Goal: Information Seeking & Learning: Learn about a topic

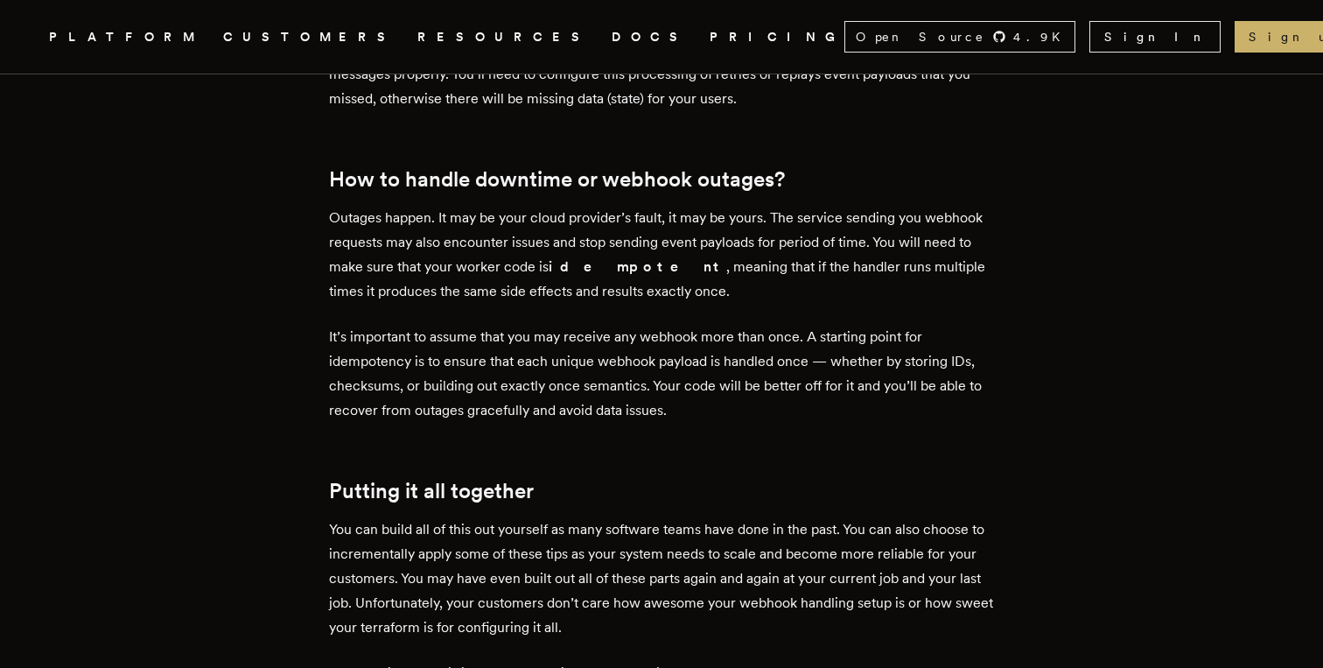
scroll to position [4120, 0]
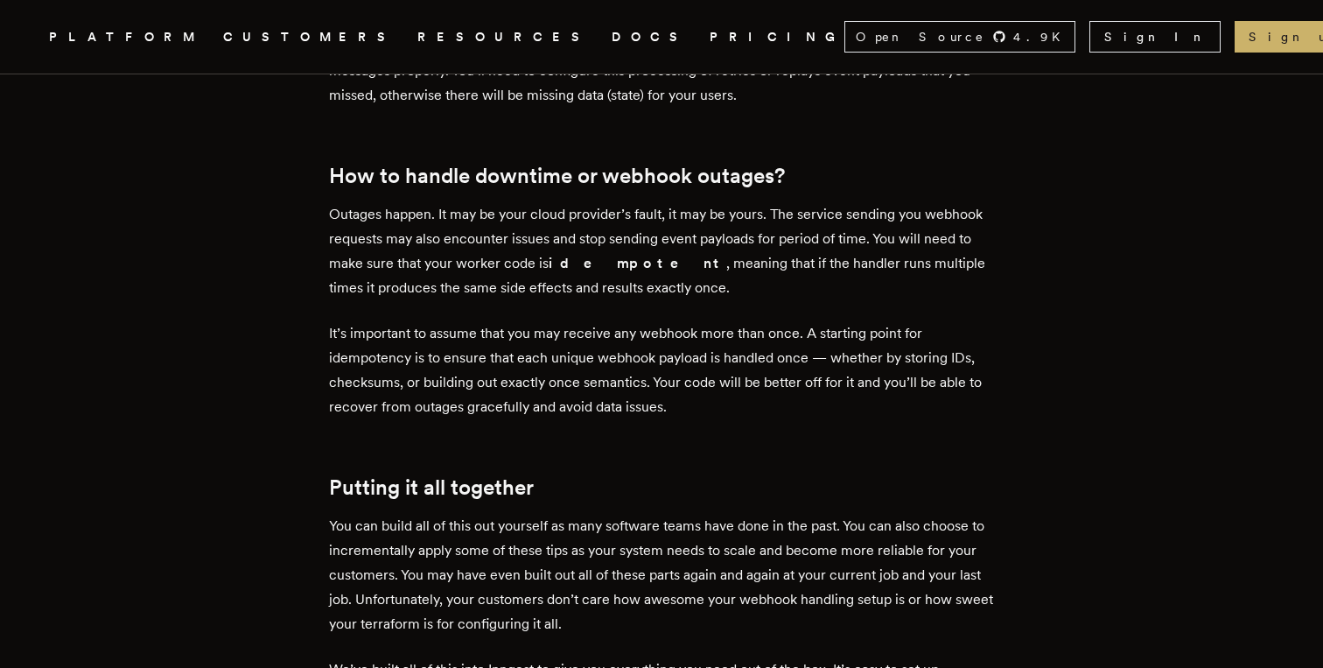
click at [558, 236] on p "Outages happen. It may be your cloud provider’s fault, it may be yours. The ser…" at bounding box center [661, 251] width 665 height 98
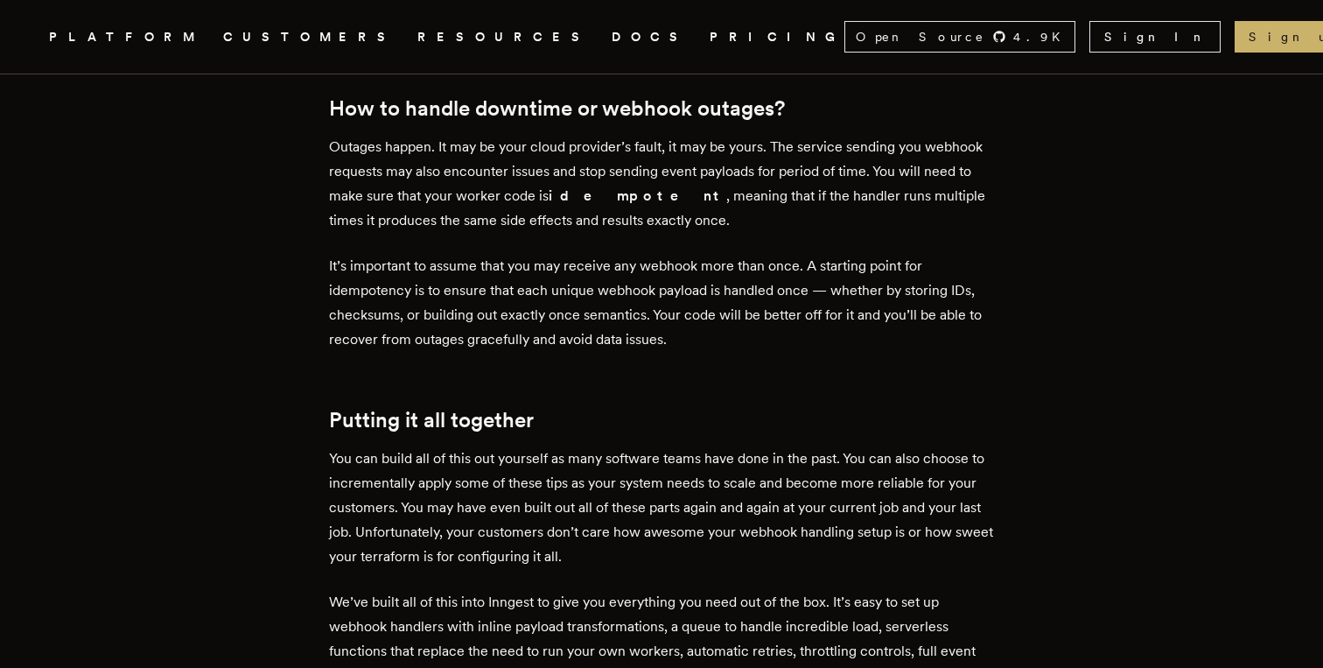
scroll to position [4189, 0]
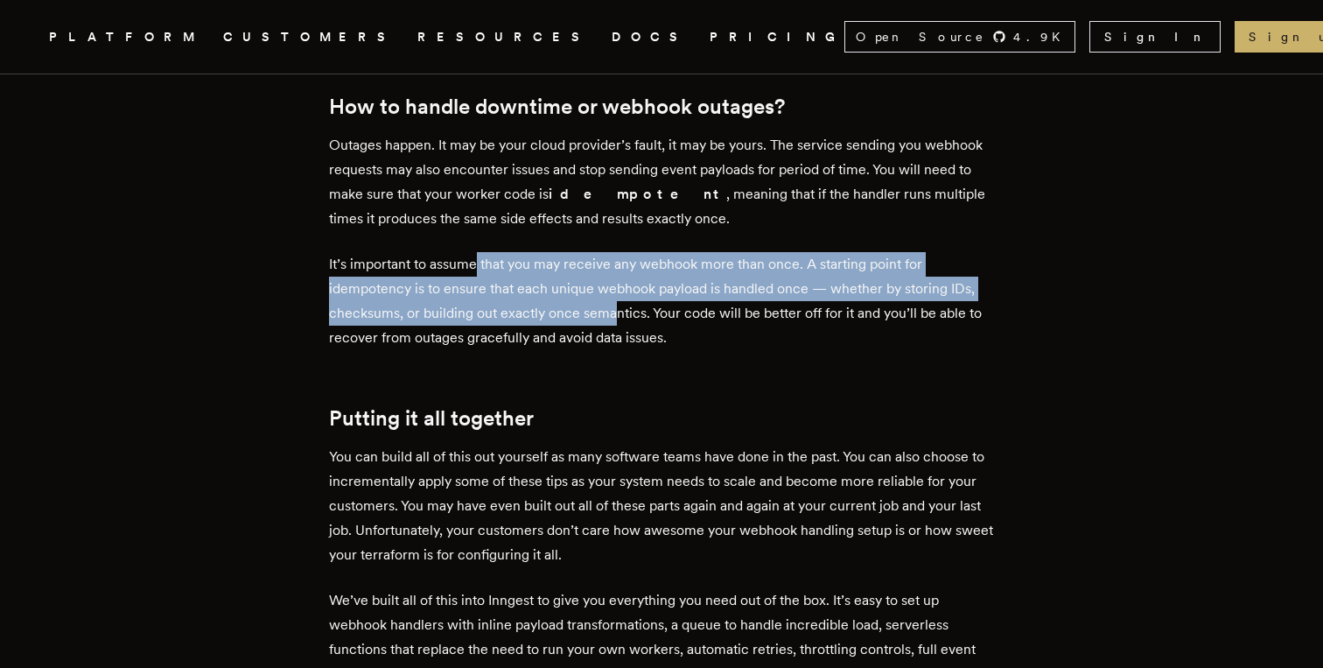
drag, startPoint x: 484, startPoint y: 228, endPoint x: 619, endPoint y: 278, distance: 143.7
click at [619, 278] on p "It’s important to assume that you may receive any webhook more than once. A sta…" at bounding box center [661, 301] width 665 height 98
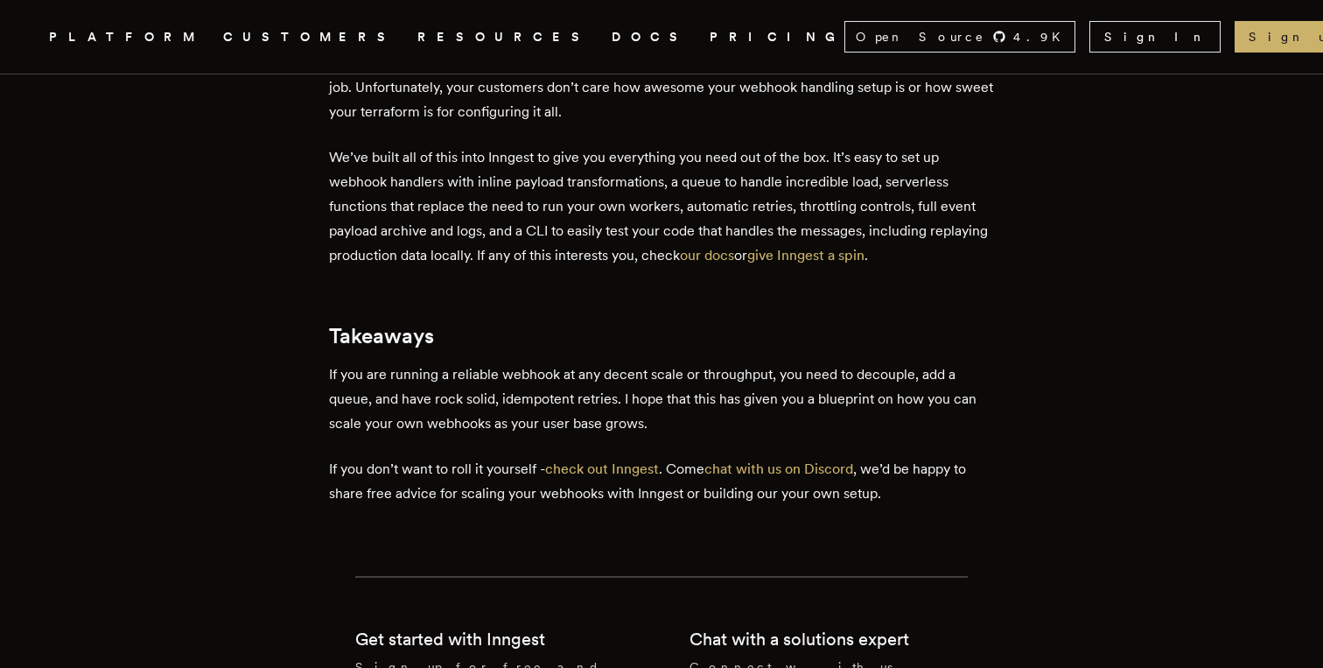
scroll to position [4634, 0]
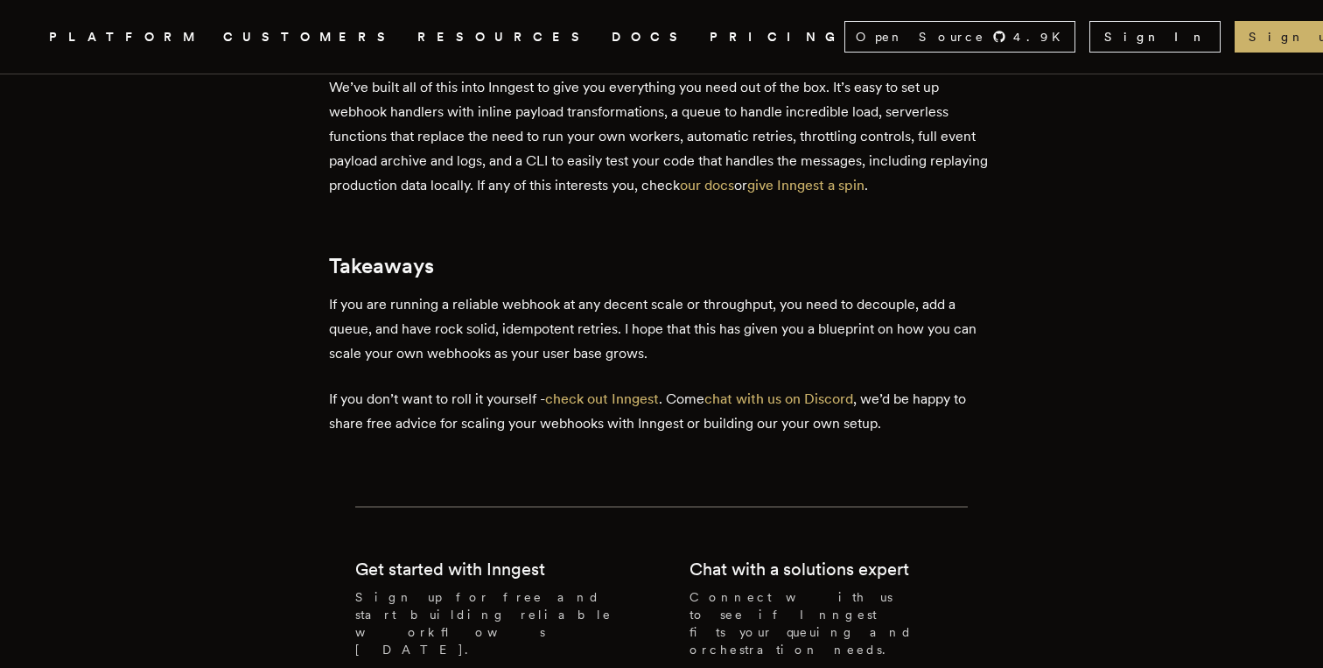
scroll to position [4708, 0]
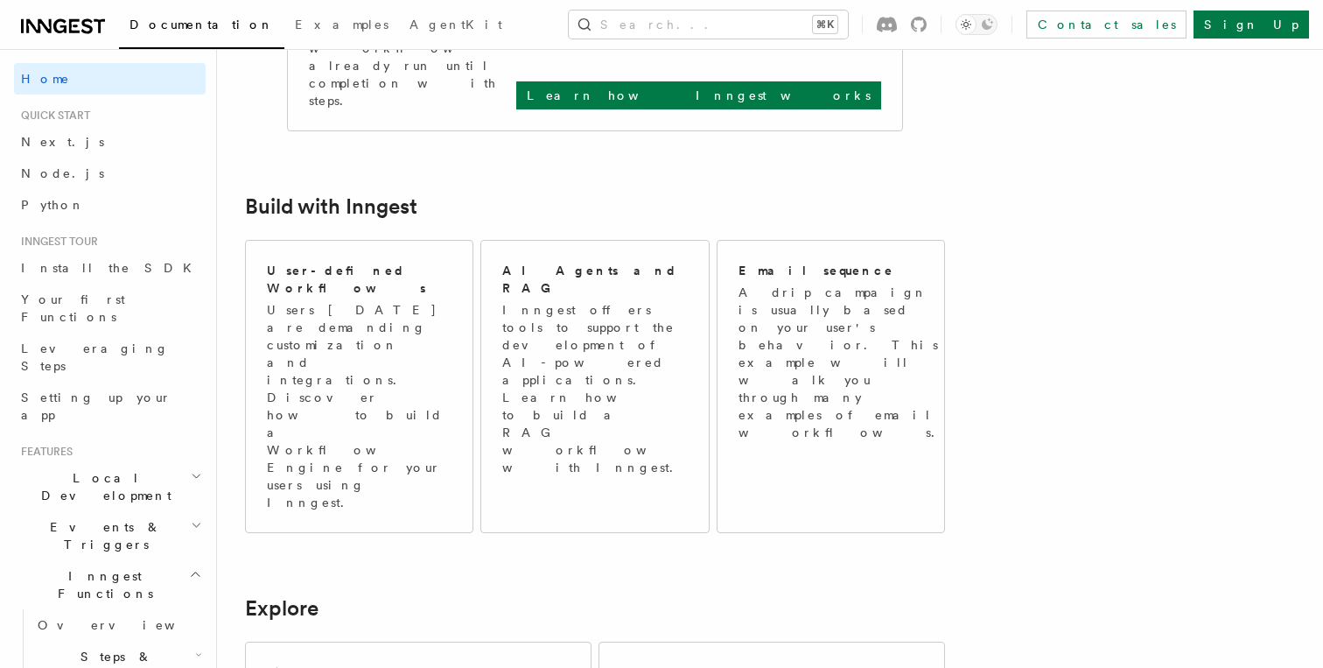
scroll to position [879, 0]
